Goal: Information Seeking & Learning: Learn about a topic

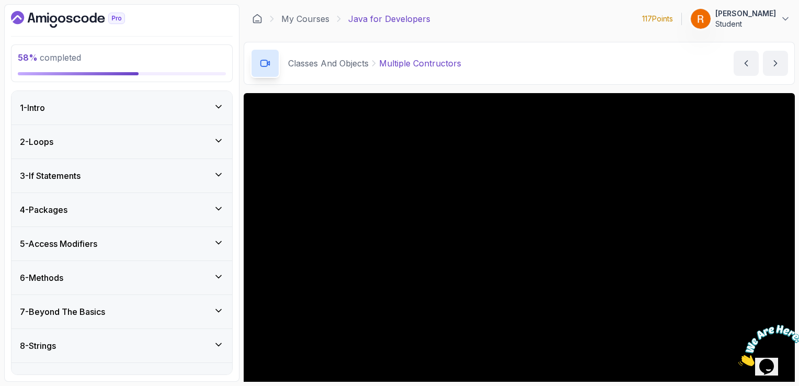
scroll to position [93, 0]
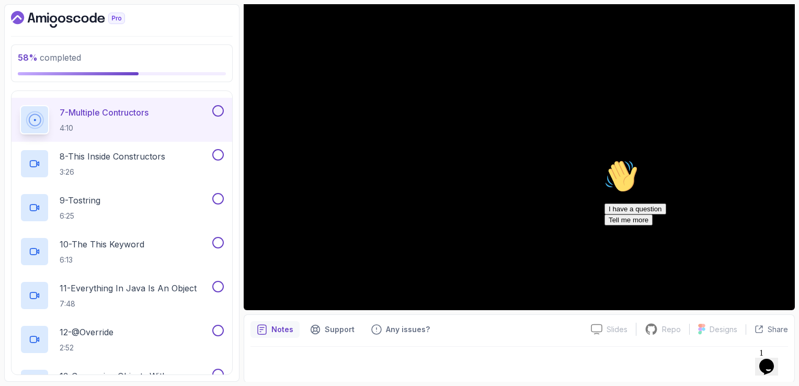
drag, startPoint x: 777, startPoint y: 231, endPoint x: 1377, endPoint y: 387, distance: 620.1
click at [604, 159] on icon "Chat attention grabber" at bounding box center [604, 159] width 0 height 0
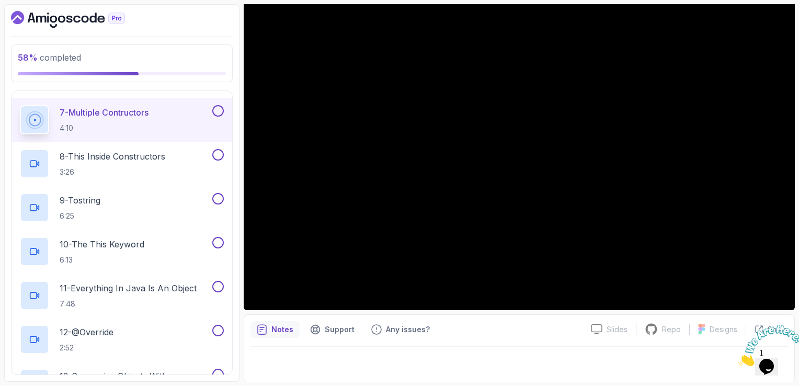
click at [738, 359] on icon "Close" at bounding box center [738, 363] width 0 height 9
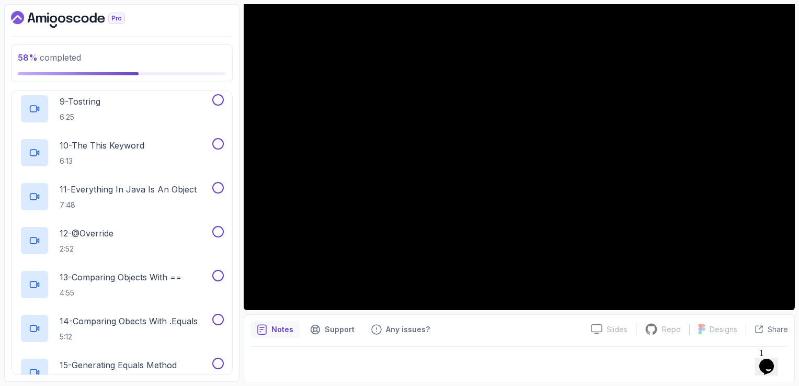
scroll to position [742, 0]
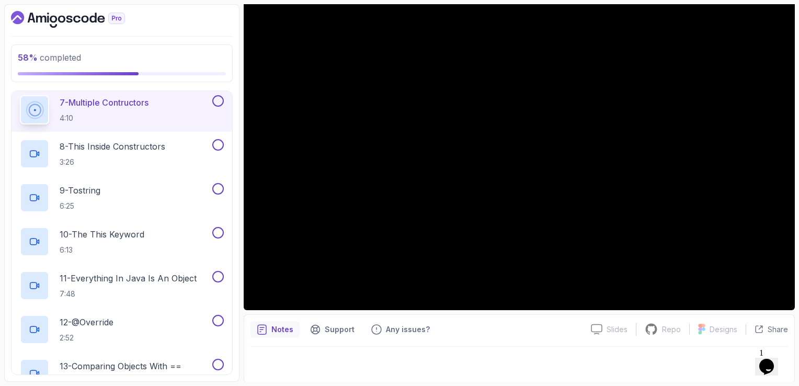
click at [222, 95] on button at bounding box center [217, 100] width 11 height 11
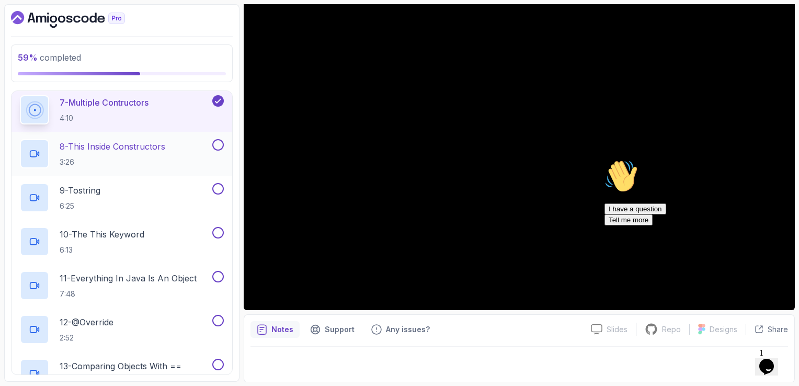
click at [152, 141] on p "8 - This Inside Constructors" at bounding box center [113, 146] width 106 height 13
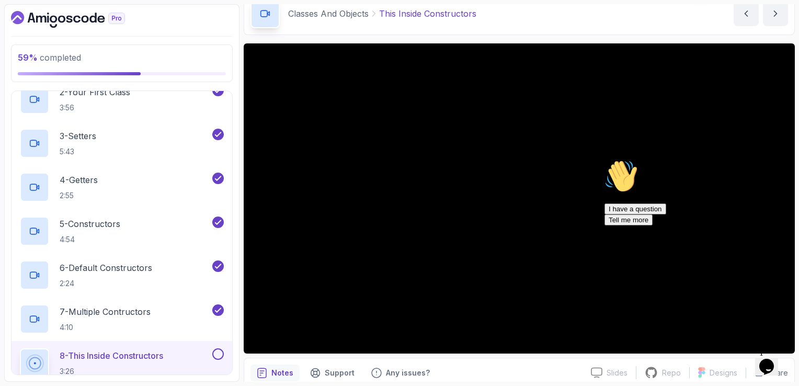
scroll to position [52, 0]
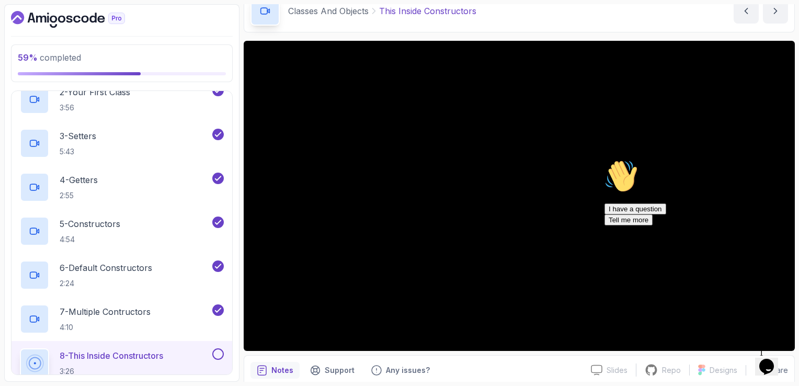
click at [774, 159] on div "Chat attention grabber" at bounding box center [698, 159] width 188 height 0
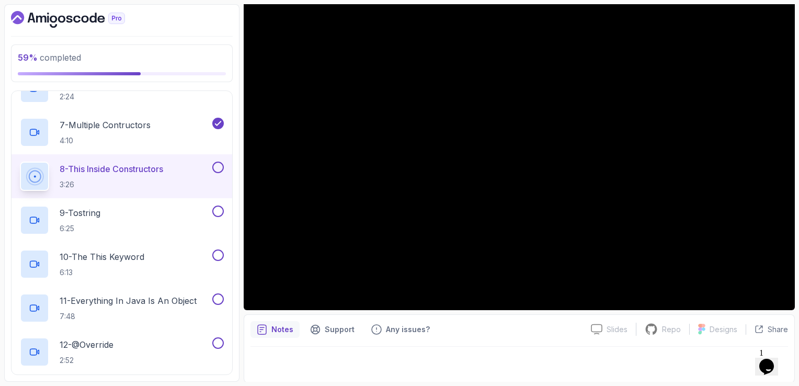
scroll to position [689, 0]
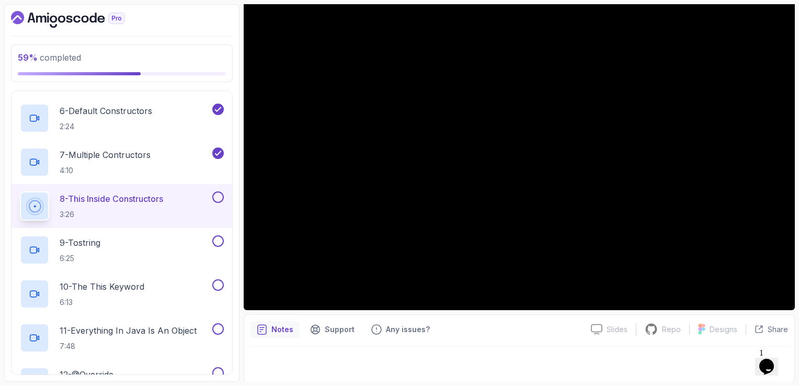
click at [220, 192] on button at bounding box center [217, 196] width 11 height 11
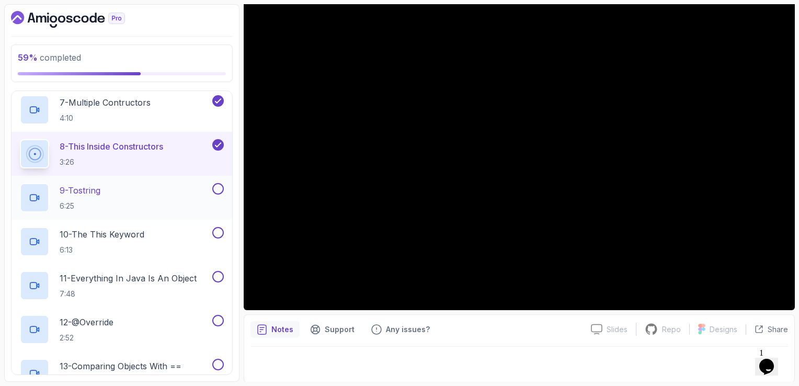
click at [147, 187] on div "9 - Tostring 6:25" at bounding box center [115, 197] width 190 height 29
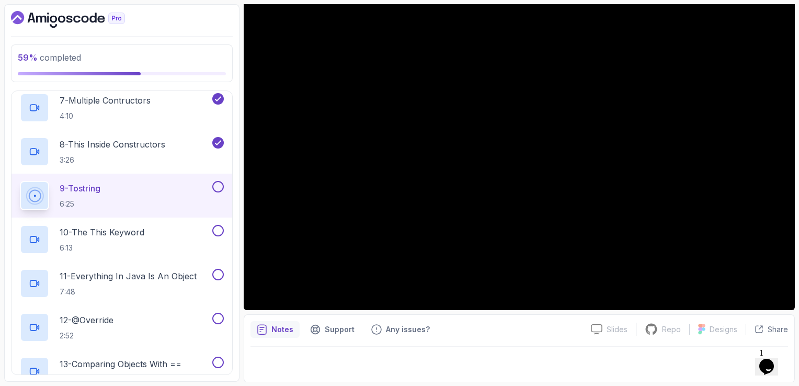
scroll to position [742, 0]
click at [217, 189] on button at bounding box center [217, 188] width 11 height 11
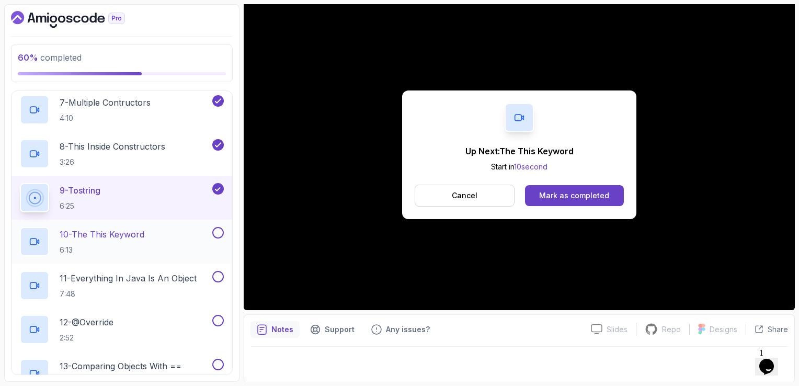
click at [180, 229] on div "10 - The This Keyword 6:13" at bounding box center [115, 241] width 190 height 29
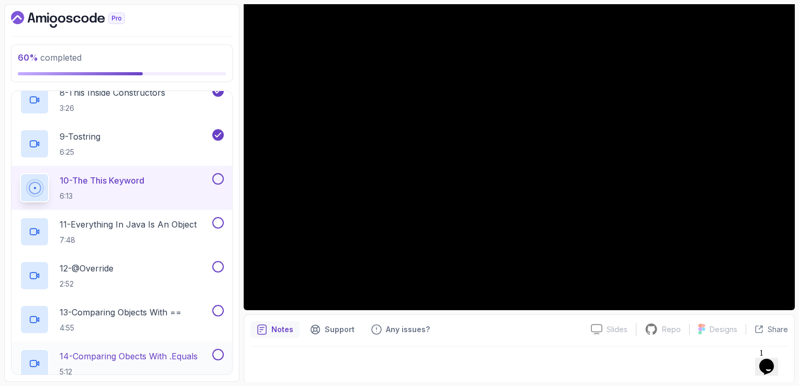
scroll to position [794, 0]
click at [219, 175] on button at bounding box center [217, 180] width 11 height 11
click at [150, 218] on div "11 - Everything In Java Is An Object 7:48" at bounding box center [115, 232] width 190 height 29
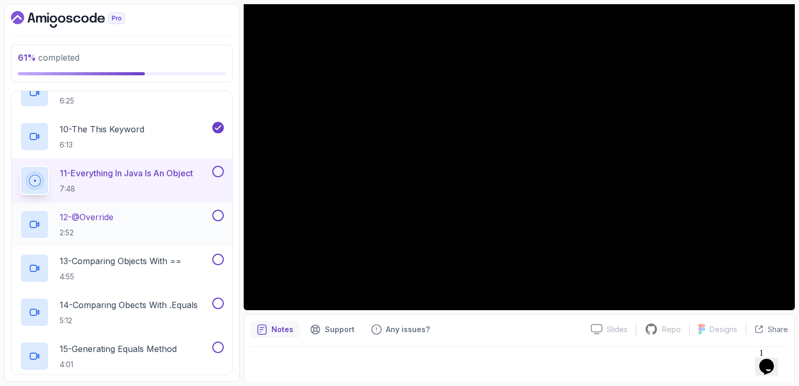
scroll to position [846, 0]
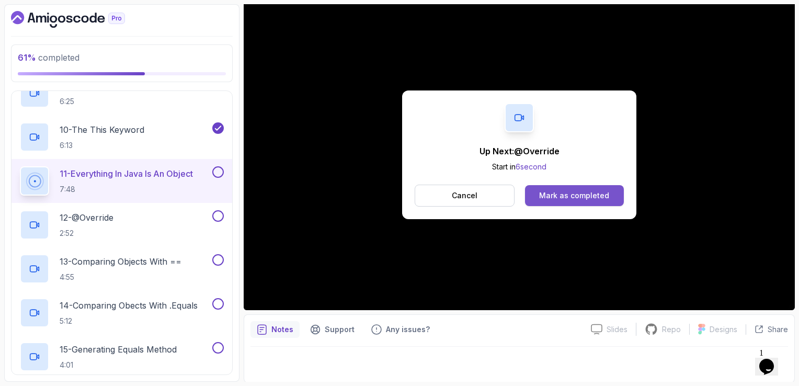
click at [603, 200] on div "Mark as completed" at bounding box center [574, 195] width 70 height 10
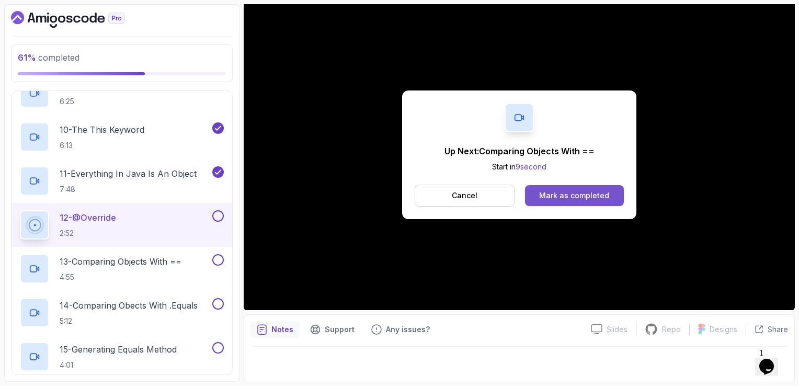
click at [602, 193] on div "Mark as completed" at bounding box center [574, 195] width 70 height 10
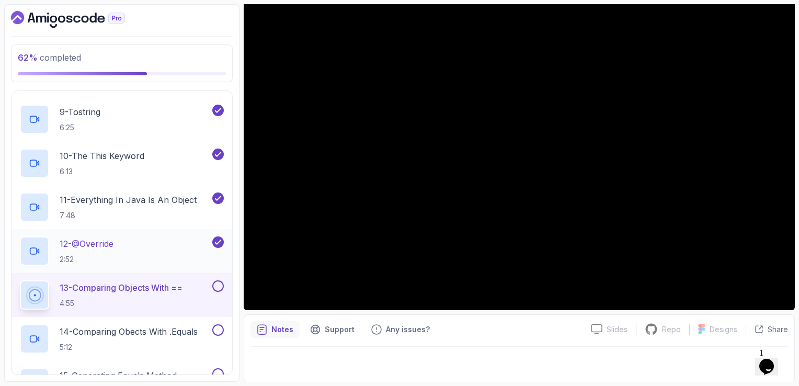
scroll to position [846, 0]
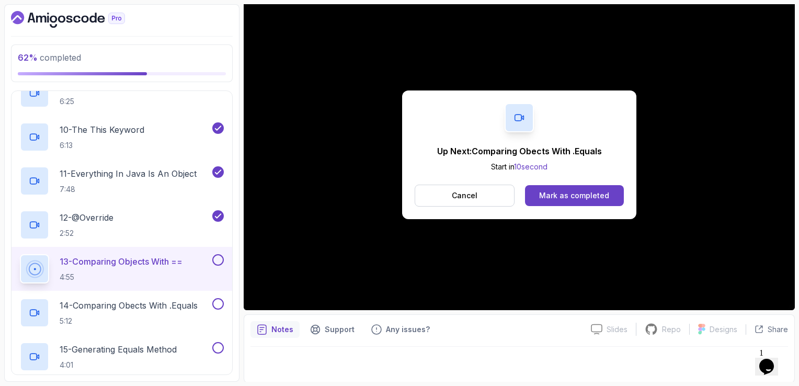
click at [220, 261] on button at bounding box center [217, 259] width 11 height 11
click at [566, 191] on div "Mark as completed" at bounding box center [574, 195] width 70 height 10
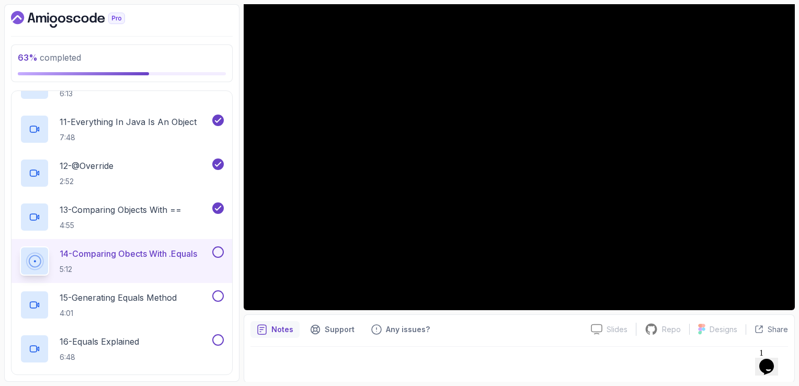
scroll to position [899, 0]
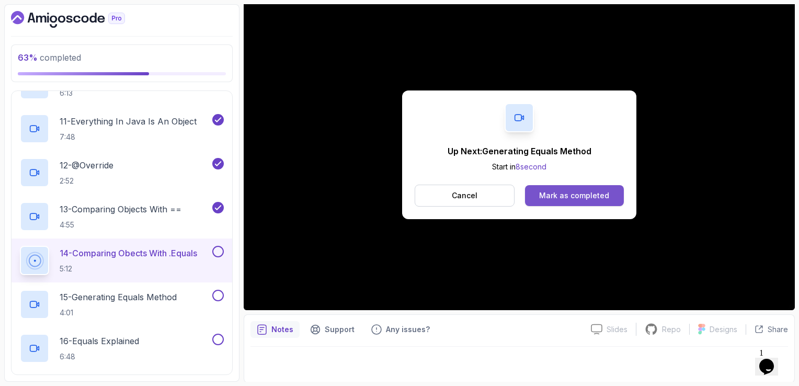
click at [576, 191] on div "Mark as completed" at bounding box center [574, 195] width 70 height 10
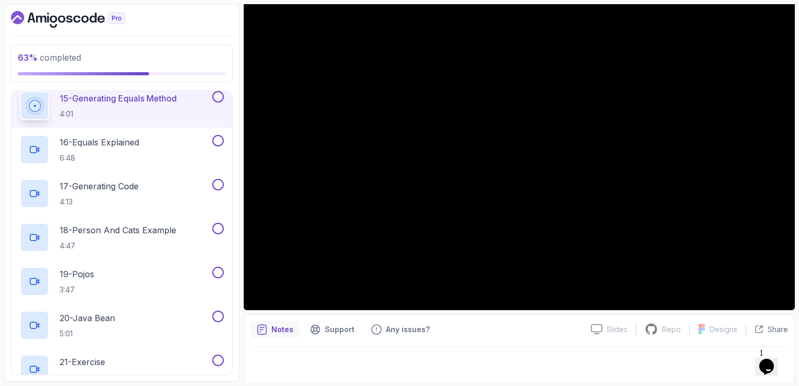
scroll to position [1108, 0]
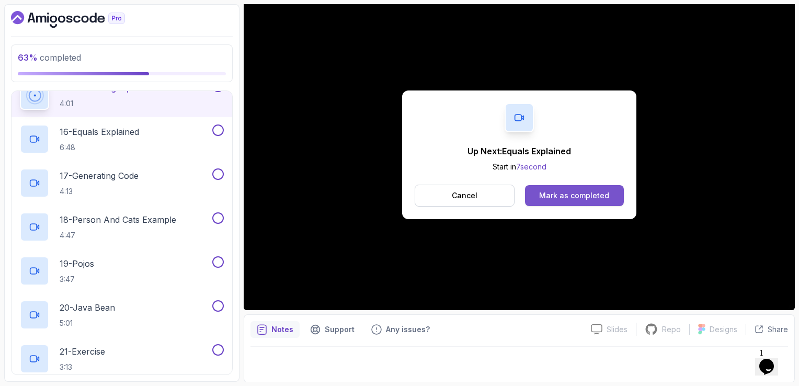
click at [589, 198] on div "Mark as completed" at bounding box center [574, 195] width 70 height 10
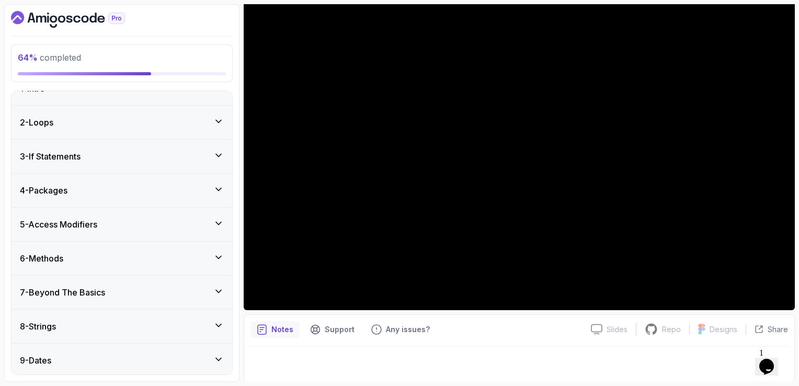
scroll to position [17, 0]
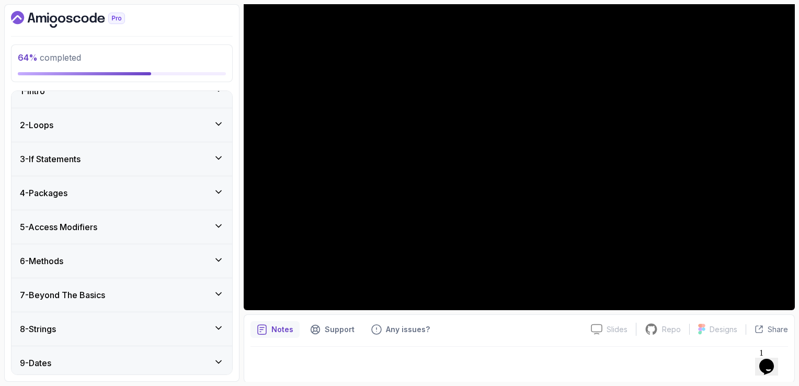
click at [97, 227] on h3 "5 - Access Modifiers" at bounding box center [58, 227] width 77 height 13
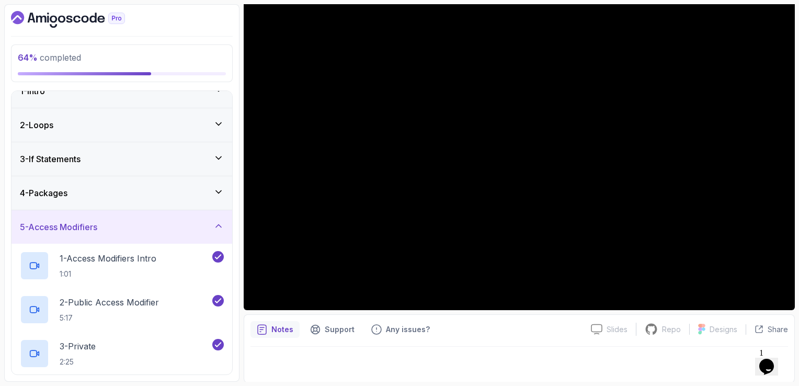
click at [97, 227] on h3 "5 - Access Modifiers" at bounding box center [58, 227] width 77 height 13
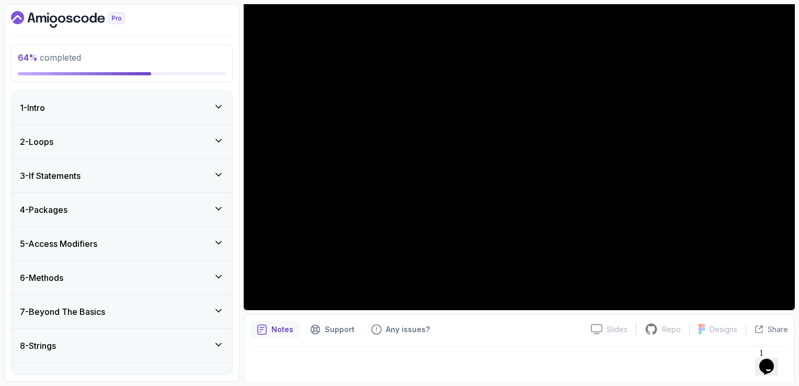
scroll to position [0, 0]
click at [113, 214] on div "4 - Packages" at bounding box center [122, 209] width 204 height 13
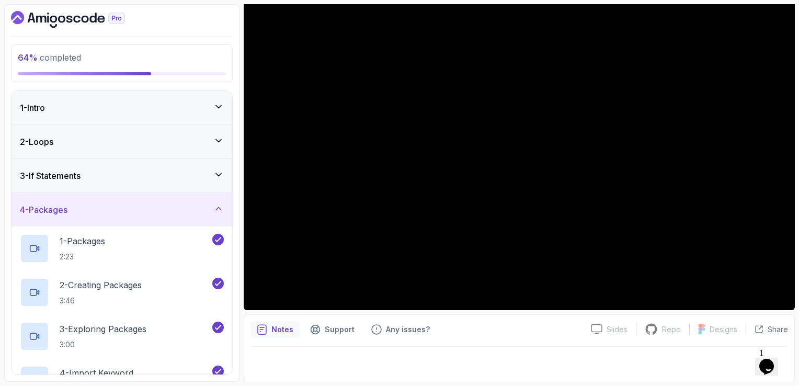
click at [113, 214] on div "4 - Packages" at bounding box center [122, 209] width 204 height 13
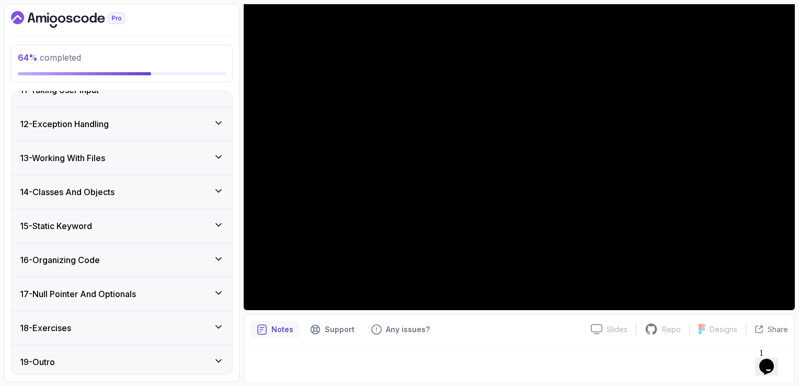
scroll to position [359, 0]
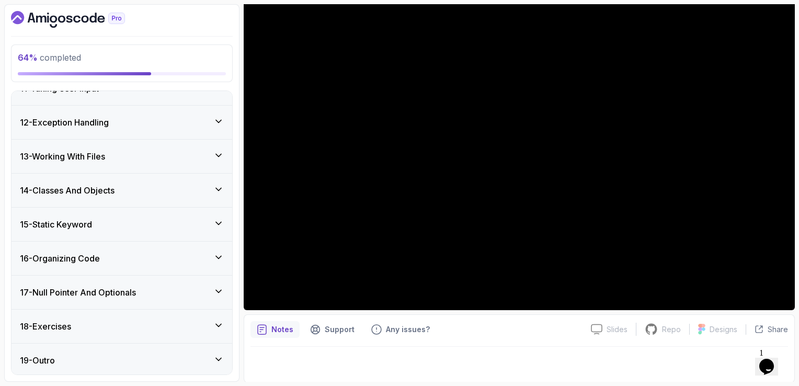
click at [112, 197] on div "14 - Classes And Objects" at bounding box center [121, 190] width 221 height 33
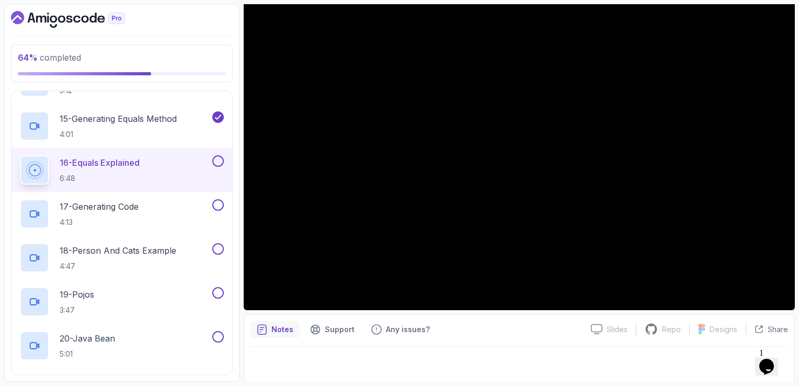
scroll to position [1091, 0]
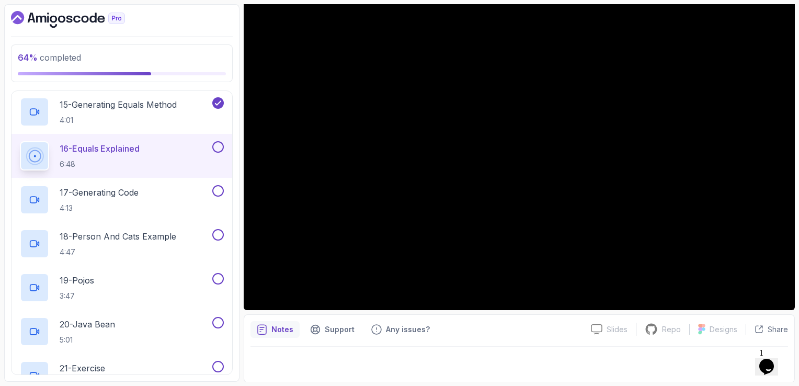
click at [216, 145] on button at bounding box center [217, 146] width 11 height 11
click at [139, 203] on p "4:13" at bounding box center [99, 208] width 79 height 10
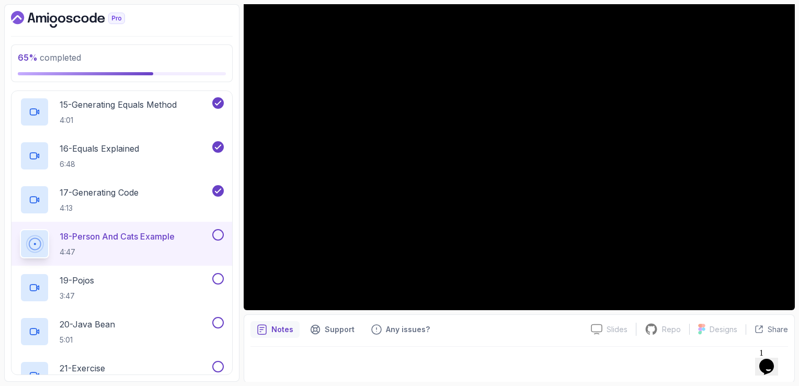
click at [218, 230] on button at bounding box center [217, 234] width 11 height 11
click at [158, 285] on div "19 - Pojos 3:47" at bounding box center [115, 287] width 190 height 29
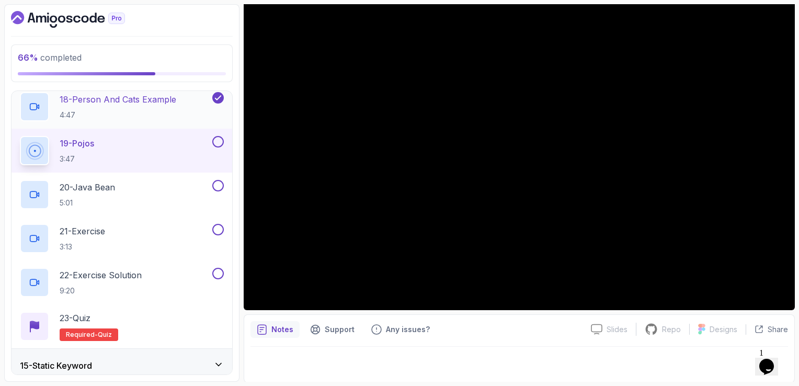
scroll to position [1248, 0]
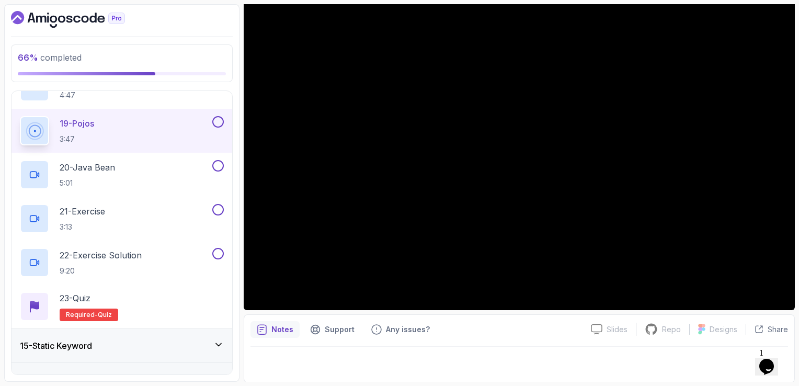
click at [216, 119] on button at bounding box center [217, 121] width 11 height 11
click at [216, 164] on button at bounding box center [217, 165] width 11 height 11
click at [82, 217] on h2 "21 - Exercise 3:13" at bounding box center [82, 218] width 45 height 27
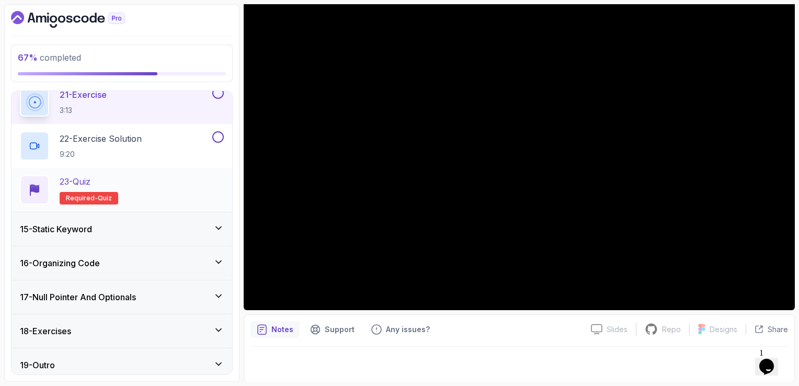
scroll to position [1369, 0]
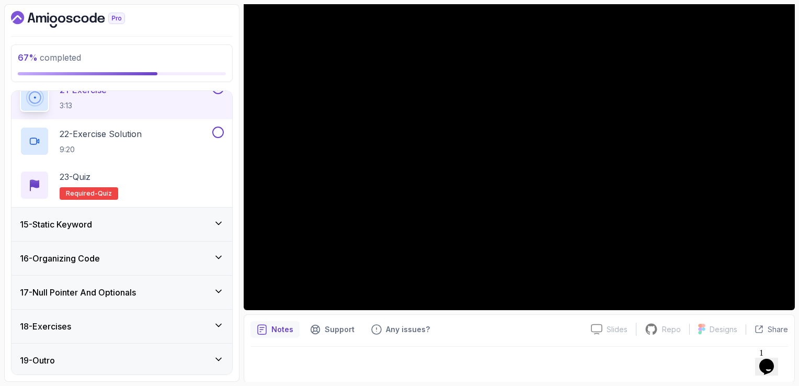
click at [121, 320] on div "18 - Exercises" at bounding box center [122, 326] width 204 height 13
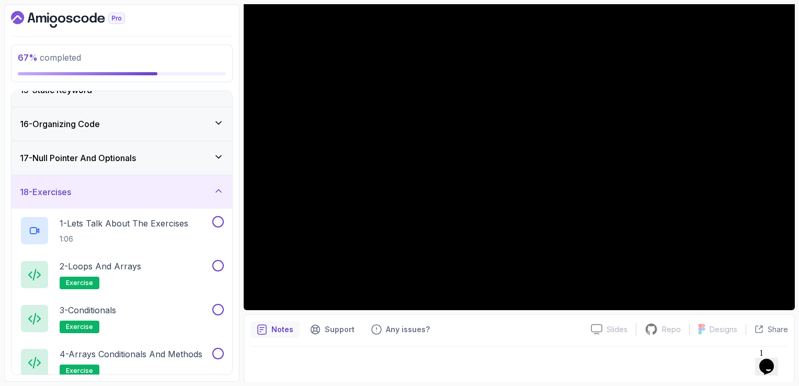
scroll to position [523, 0]
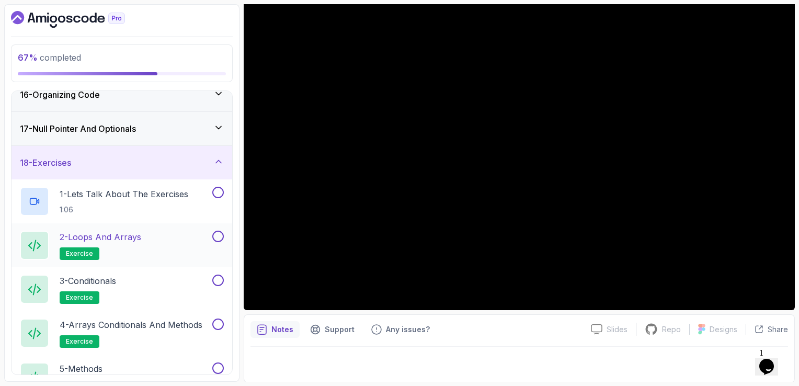
click at [126, 240] on p "2 - Loops and Arrays" at bounding box center [101, 237] width 82 height 13
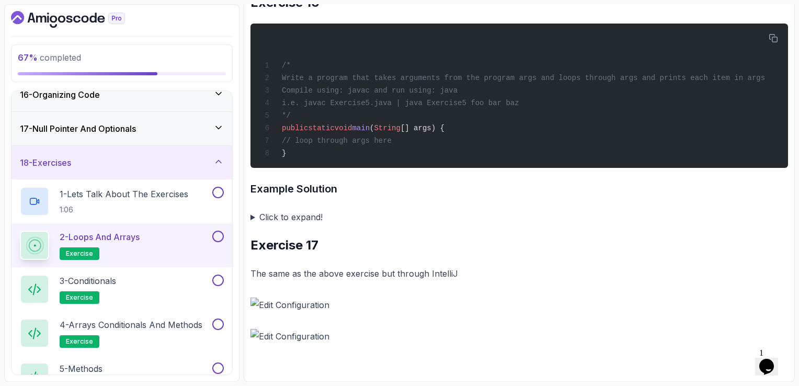
scroll to position [4062, 0]
click at [316, 309] on img at bounding box center [518, 304] width 537 height 15
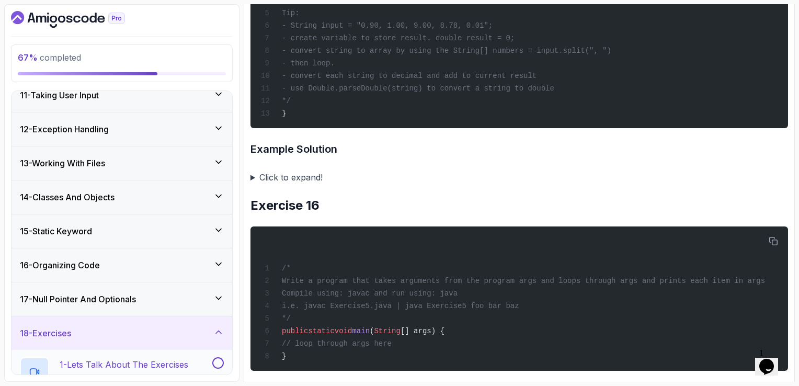
scroll to position [366, 0]
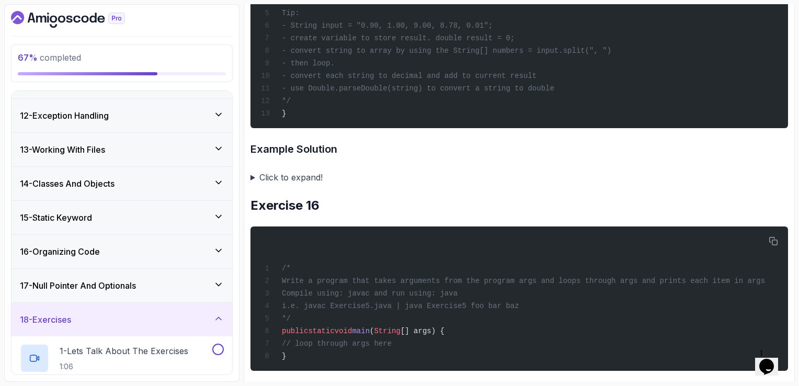
click at [80, 226] on div "15 - Static Keyword" at bounding box center [121, 217] width 221 height 33
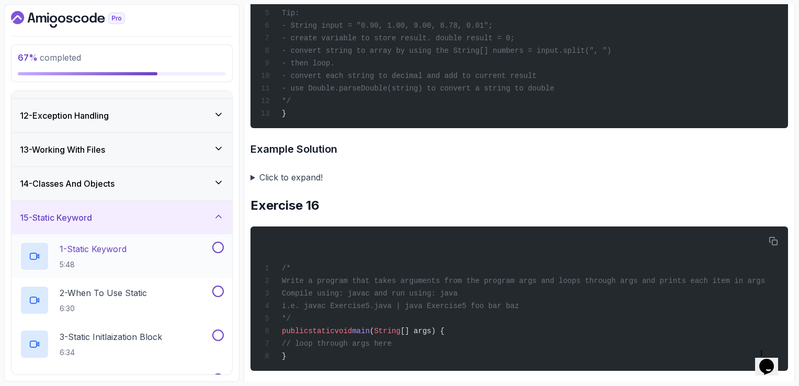
click at [97, 247] on p "1 - Static Keyword" at bounding box center [93, 249] width 67 height 13
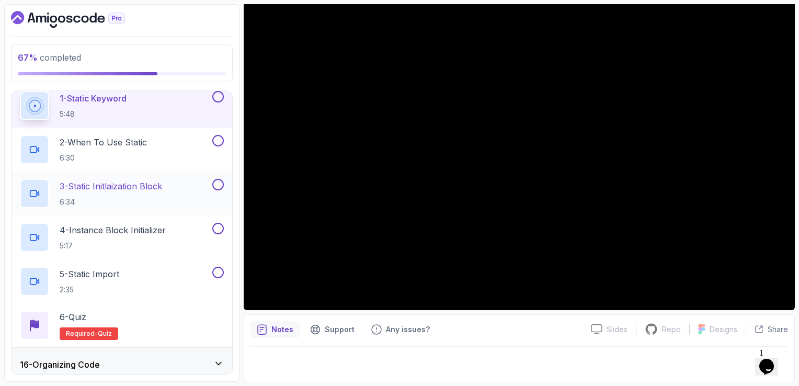
scroll to position [518, 0]
click at [113, 138] on p "2 - When To Use Static" at bounding box center [103, 140] width 87 height 13
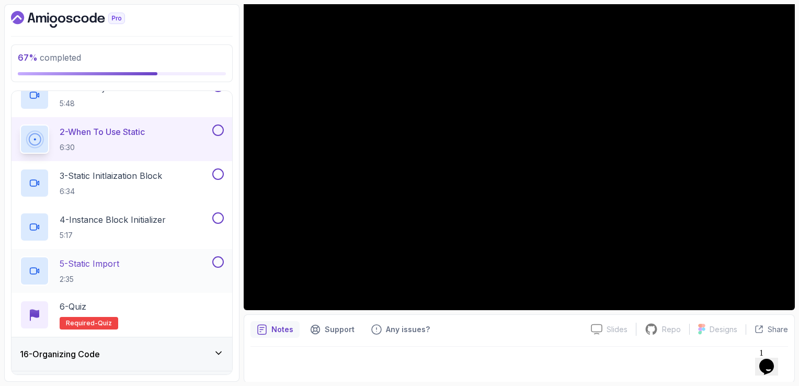
scroll to position [525, 0]
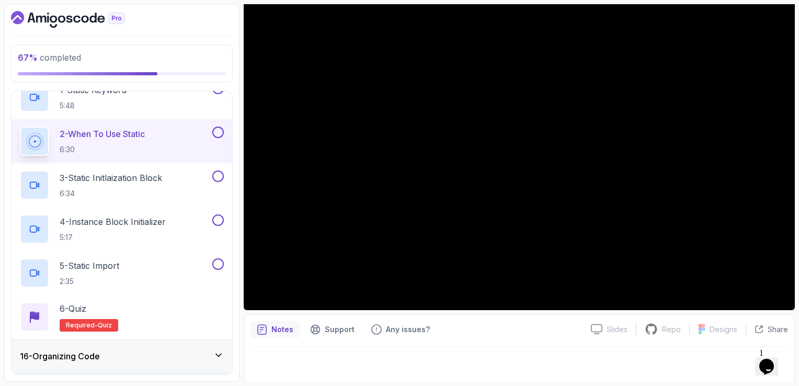
click at [220, 134] on button at bounding box center [217, 131] width 11 height 11
click at [158, 170] on div "3 - Static Initlaization Block 6:34" at bounding box center [115, 184] width 190 height 29
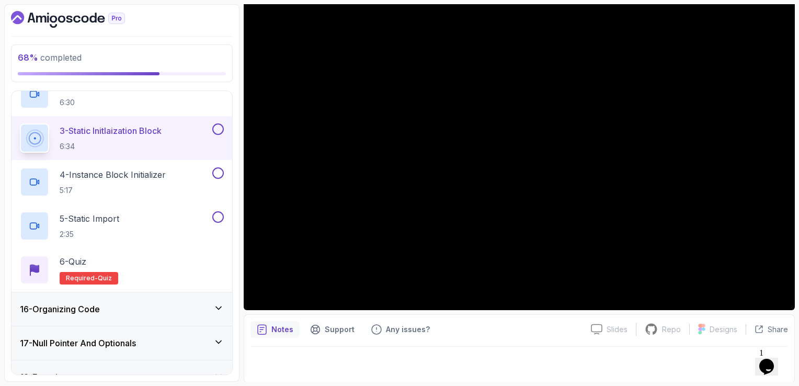
scroll to position [570, 0]
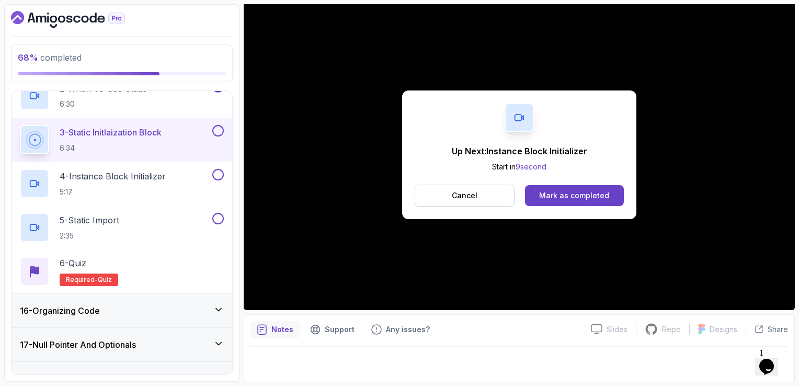
click at [220, 127] on button at bounding box center [217, 130] width 11 height 11
click at [155, 177] on p "4 - Instance Block Initializer" at bounding box center [113, 176] width 106 height 13
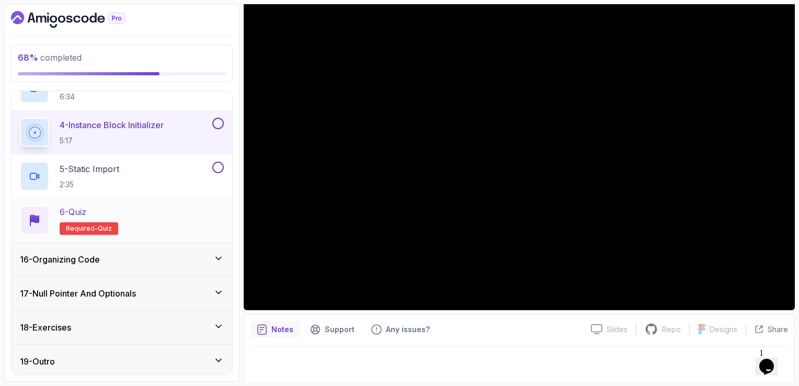
scroll to position [623, 0]
click at [190, 256] on div "16 - Organizing Code" at bounding box center [122, 258] width 204 height 13
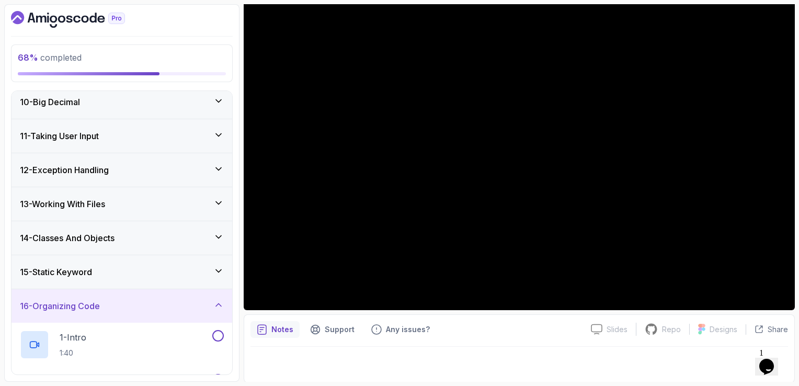
scroll to position [307, 0]
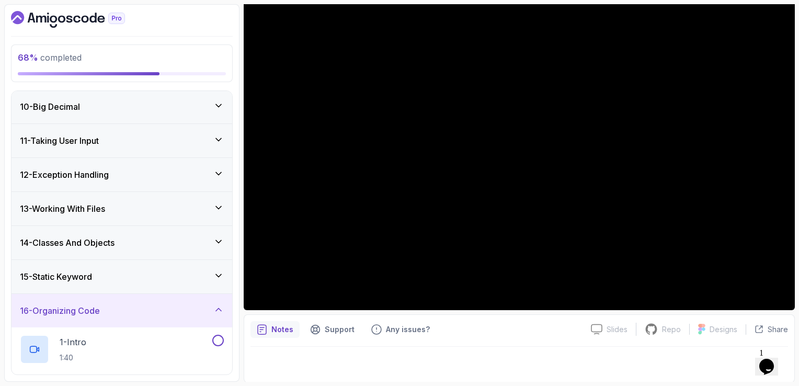
click at [168, 306] on div "16 - Organizing Code" at bounding box center [122, 310] width 204 height 13
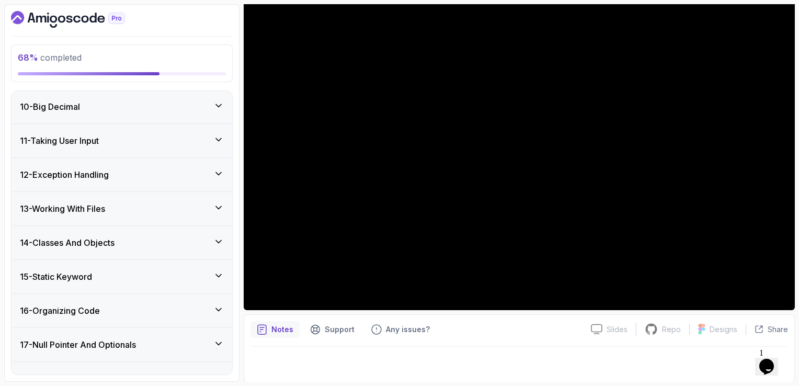
click at [183, 271] on div "15 - Static Keyword" at bounding box center [122, 276] width 204 height 13
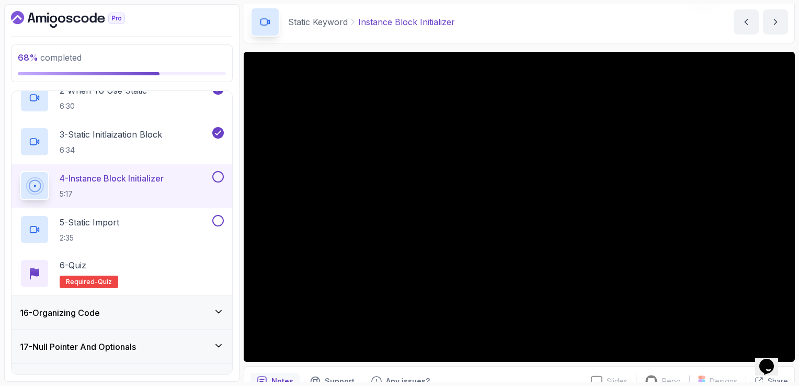
scroll to position [41, 0]
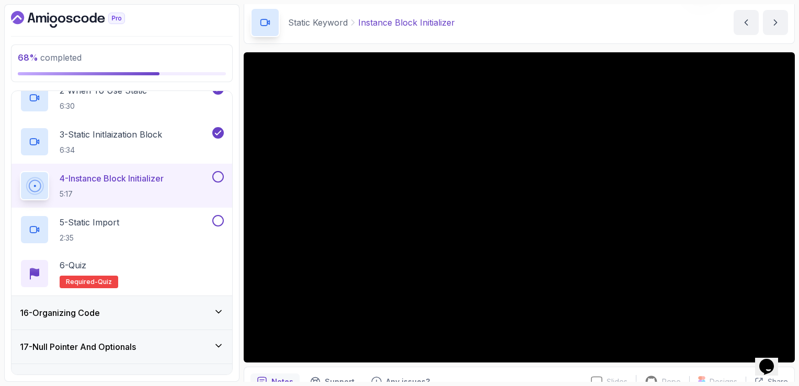
click at [213, 175] on button at bounding box center [217, 176] width 11 height 11
click at [189, 215] on div "5 - Static Import 2:35" at bounding box center [115, 229] width 190 height 29
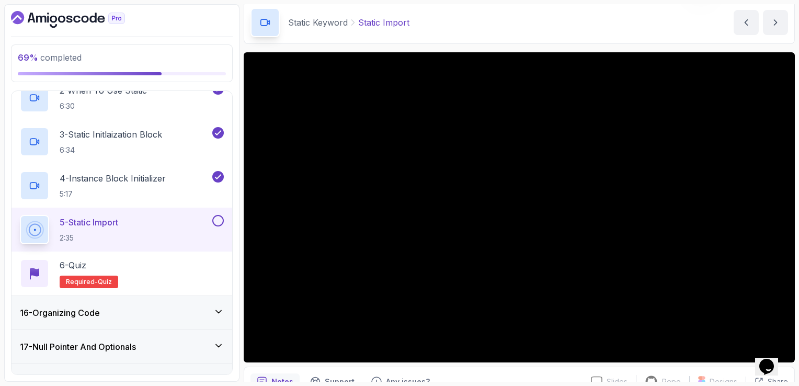
click at [218, 218] on button at bounding box center [217, 220] width 11 height 11
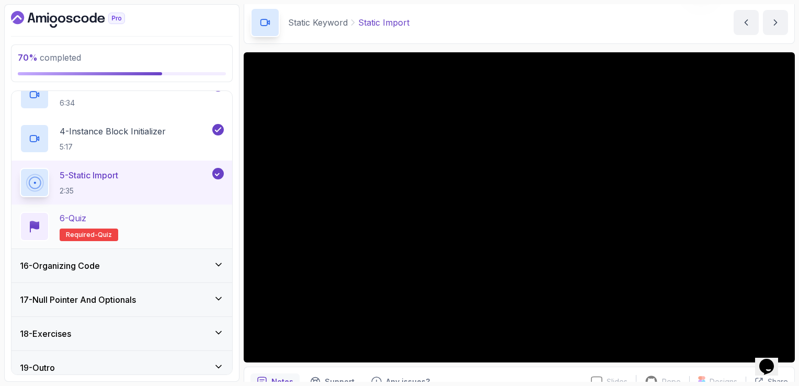
scroll to position [623, 0]
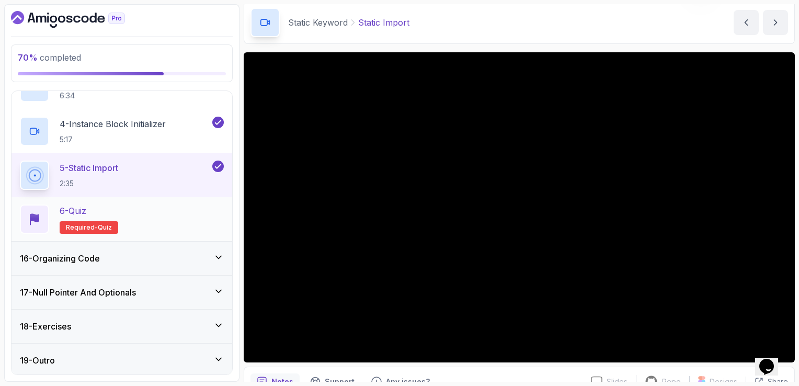
click at [167, 210] on div "6 - Quiz Required- quiz" at bounding box center [122, 218] width 204 height 29
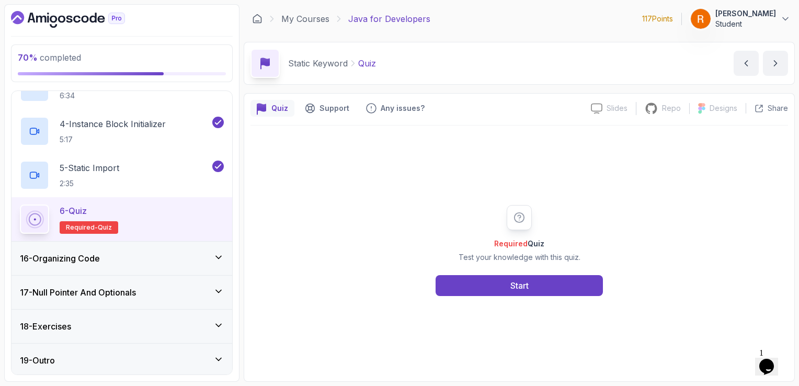
click at [194, 254] on div "16 - Organizing Code" at bounding box center [122, 258] width 204 height 13
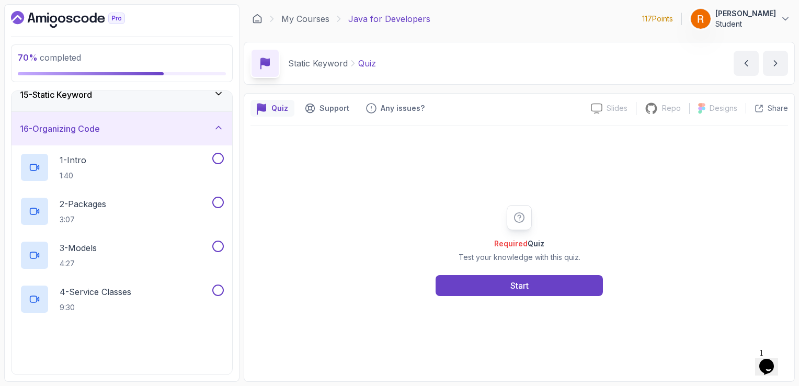
scroll to position [516, 0]
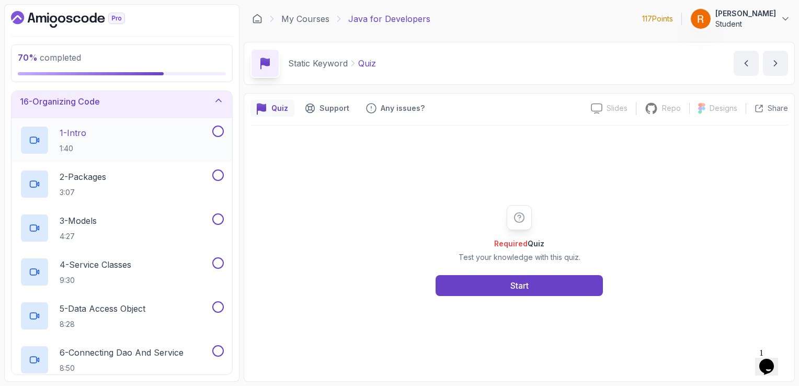
click at [165, 129] on div "1 - Intro 1:40" at bounding box center [115, 139] width 190 height 29
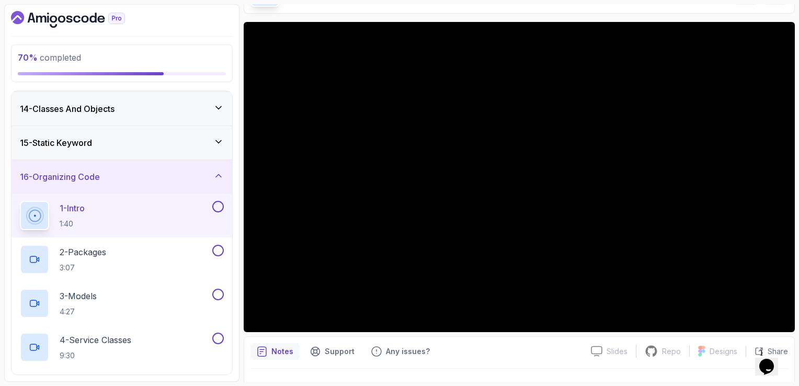
scroll to position [93, 0]
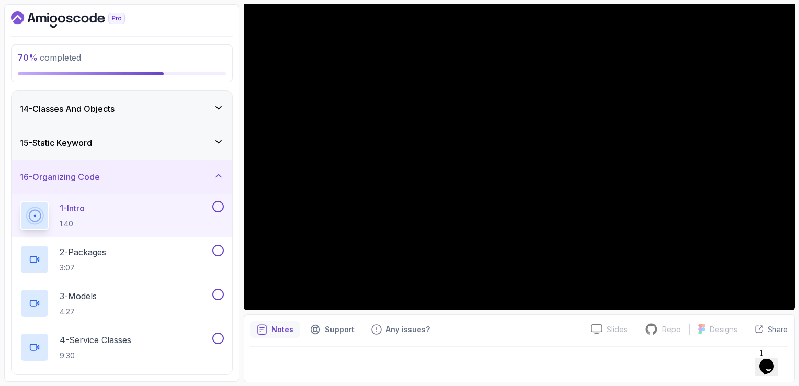
click at [360, 353] on div at bounding box center [518, 361] width 537 height 29
click at [407, 377] on div "Notes Support Any issues? Slides Slides not available Repo Repository not avail…" at bounding box center [519, 348] width 551 height 68
click at [219, 205] on button at bounding box center [217, 206] width 11 height 11
click at [131, 258] on div "2 - Packages 3:07" at bounding box center [115, 259] width 190 height 29
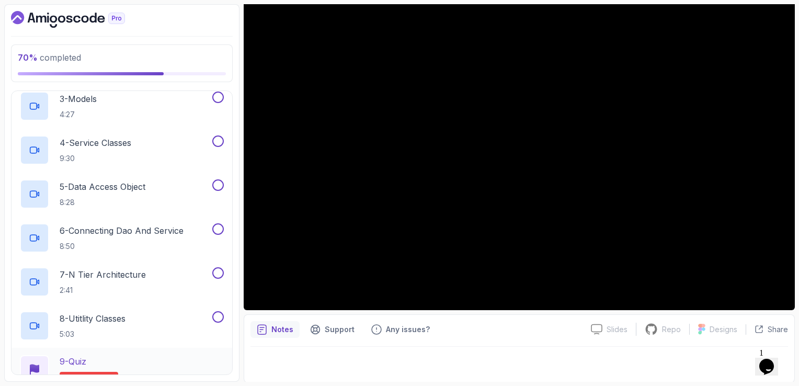
scroll to position [754, 0]
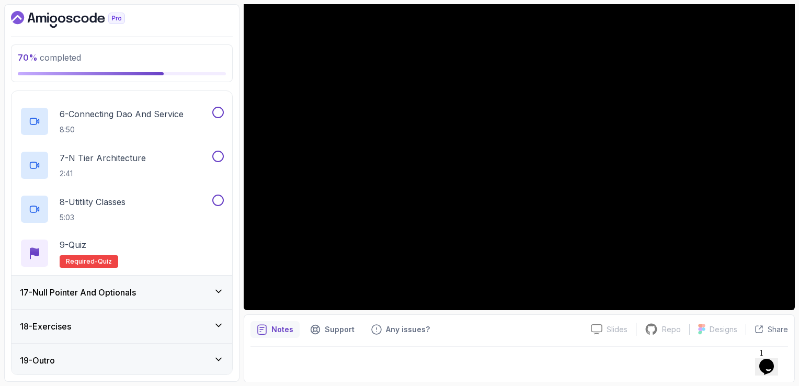
click at [133, 292] on h3 "17 - Null Pointer And Optionals" at bounding box center [78, 292] width 116 height 13
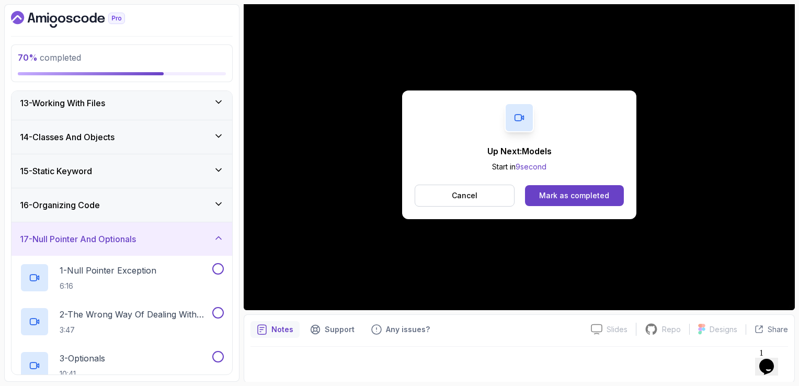
scroll to position [411, 0]
click at [224, 237] on div "17 - Null Pointer And Optionals" at bounding box center [121, 239] width 221 height 33
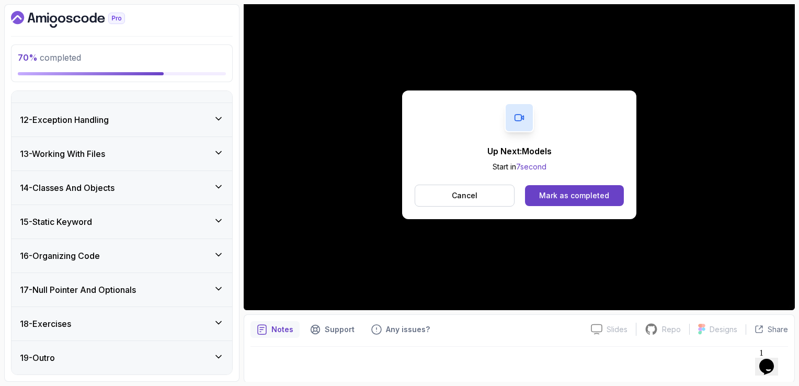
scroll to position [359, 0]
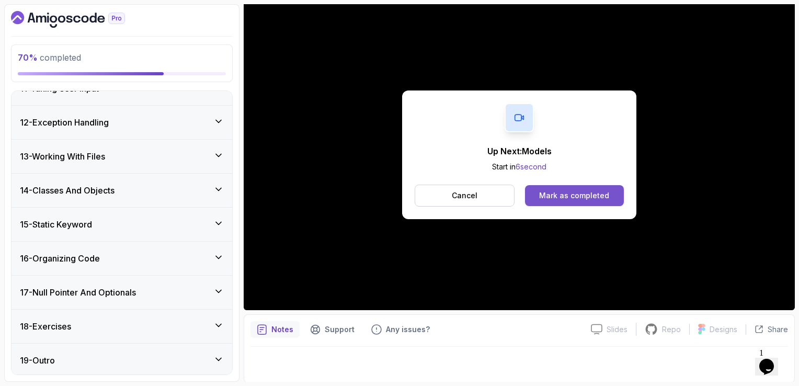
click at [585, 192] on div "Mark as completed" at bounding box center [574, 195] width 70 height 10
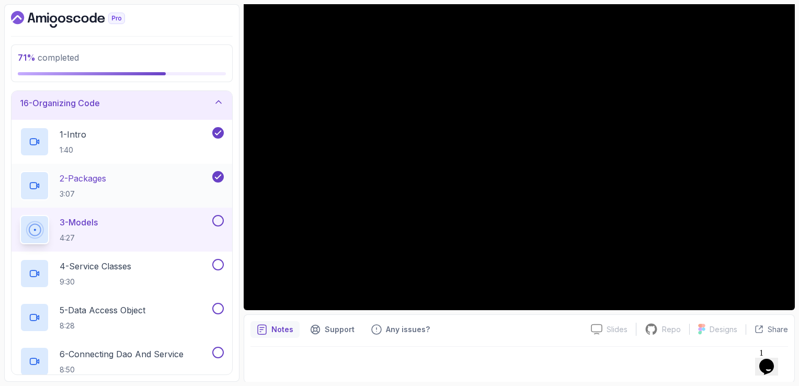
scroll to position [516, 0]
